Goal: Check status

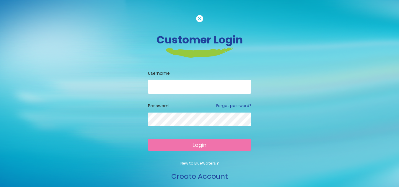
click at [153, 82] on input "email" at bounding box center [199, 87] width 103 height 14
type input "**********"
click at [184, 147] on button "Login" at bounding box center [199, 145] width 103 height 12
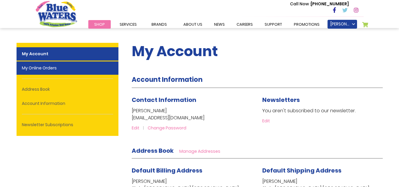
click at [92, 67] on link "My Online Orders" at bounding box center [68, 67] width 102 height 13
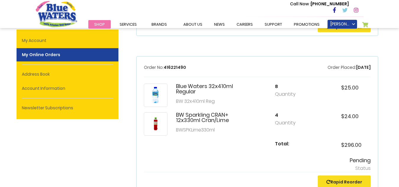
scroll to position [461, 0]
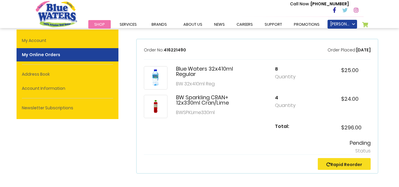
click at [351, 144] on h5 "Pending" at bounding box center [257, 143] width 227 height 6
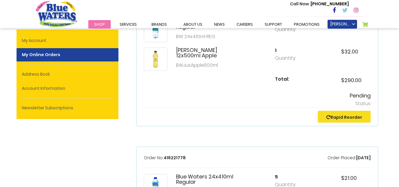
scroll to position [0, 0]
